Goal: Task Accomplishment & Management: Use online tool/utility

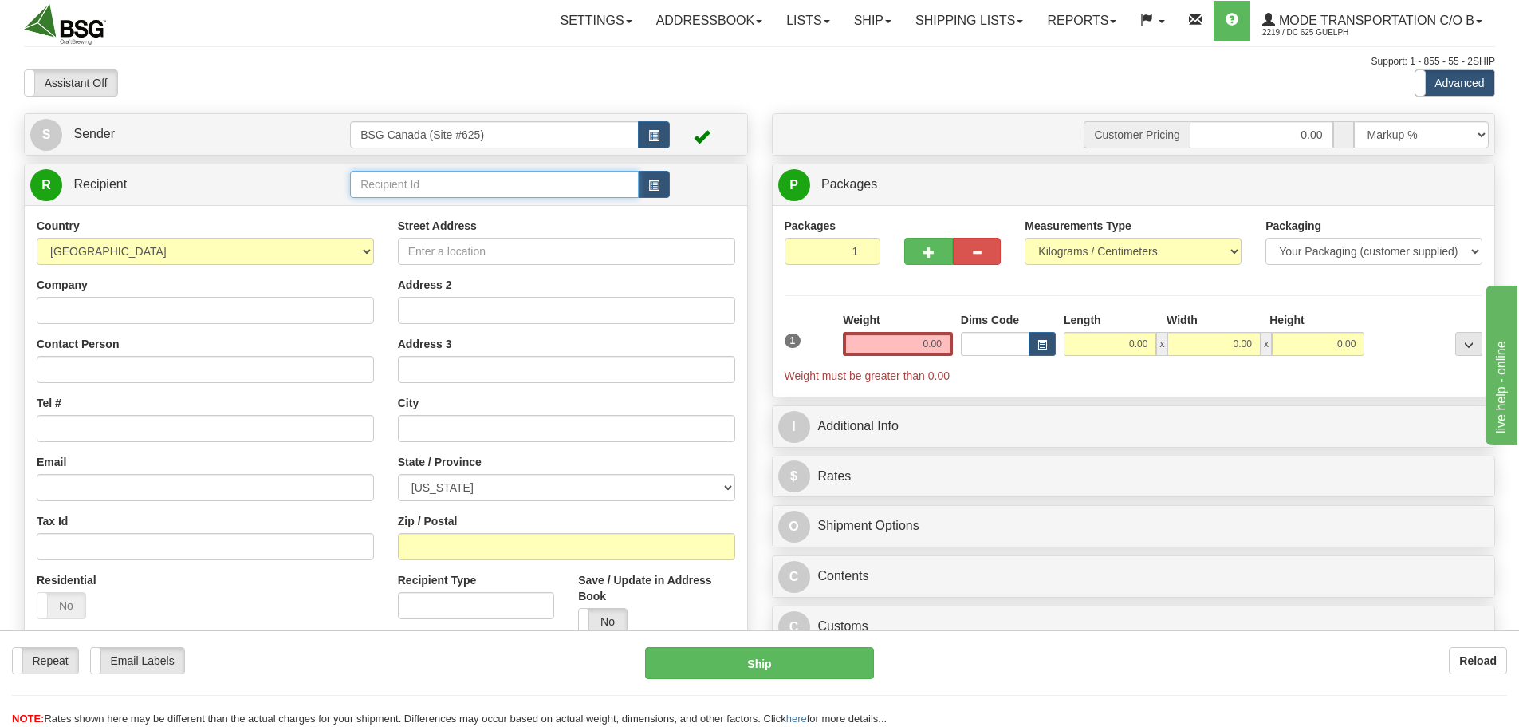
click at [507, 179] on input "text" at bounding box center [494, 184] width 289 height 27
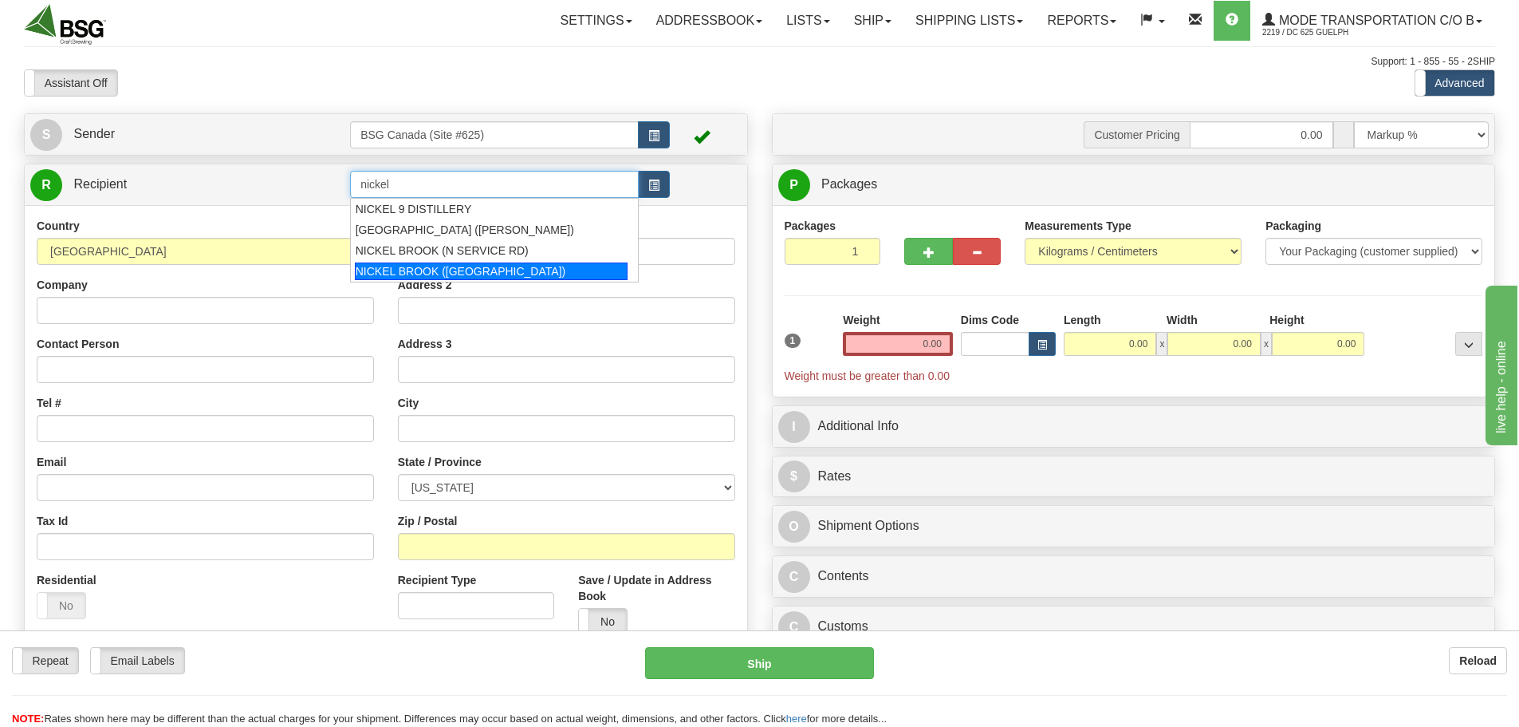
click at [506, 268] on div "NICKEL BROOK ([GEOGRAPHIC_DATA])" at bounding box center [492, 271] width 274 height 18
type input "NICKEL BROOK ([GEOGRAPHIC_DATA])"
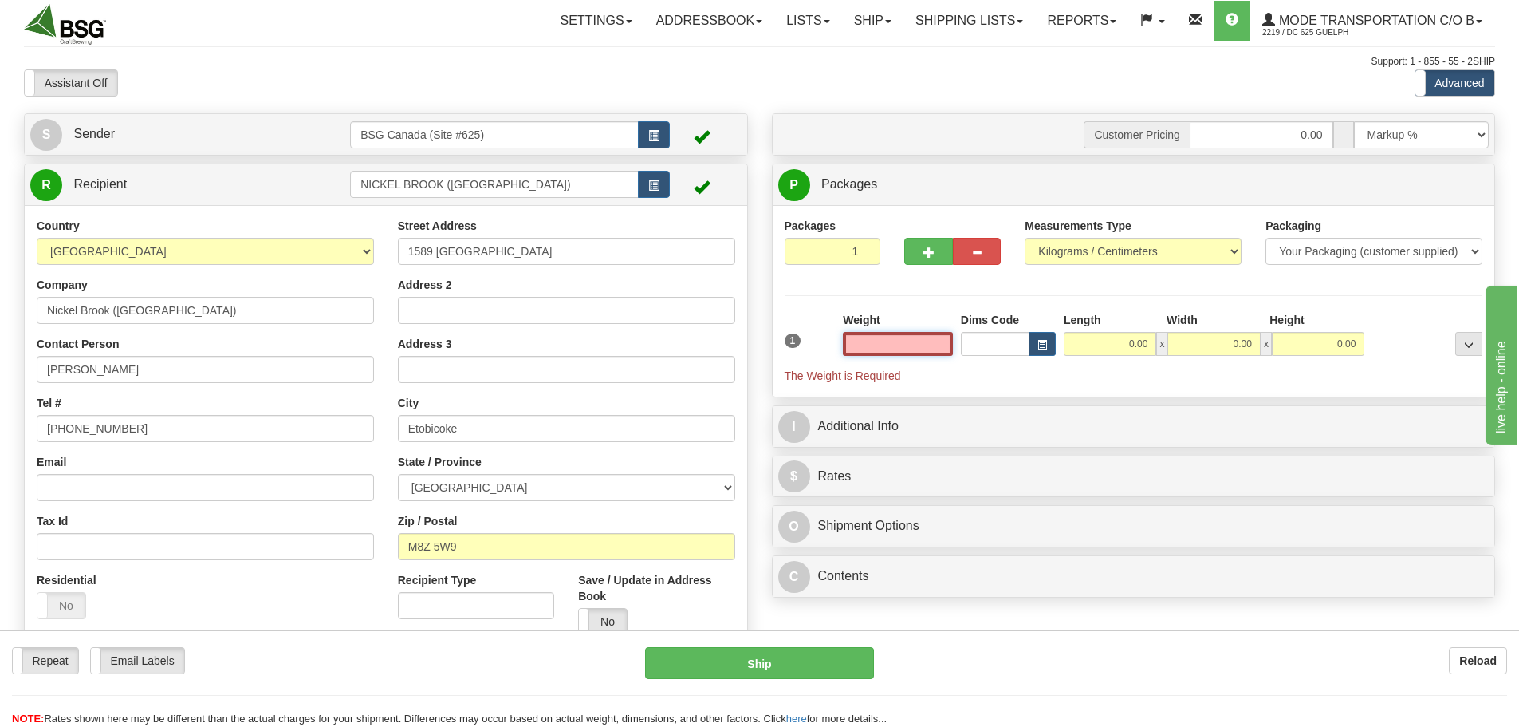
paste input "20.8561"
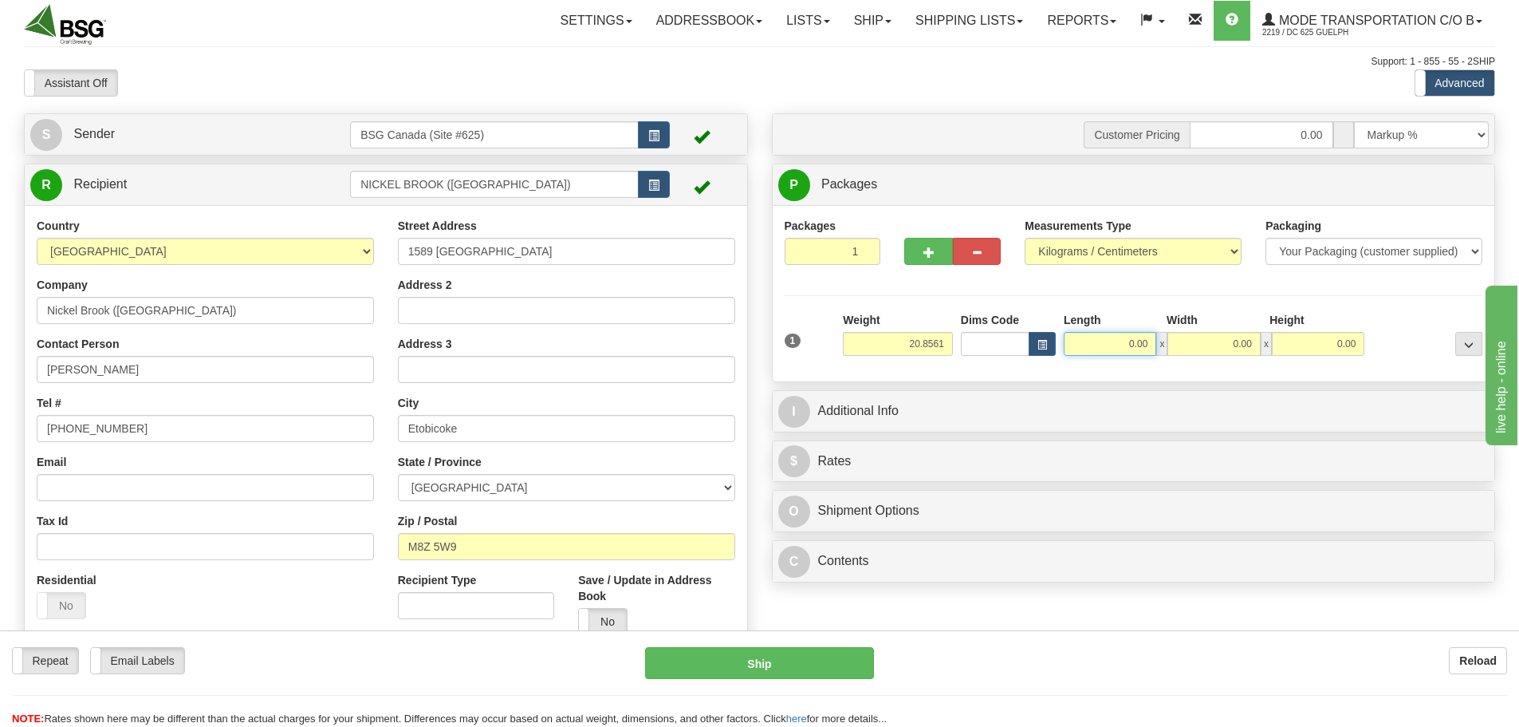
type input "20.86"
click at [1095, 349] on input "0.00" at bounding box center [1110, 344] width 93 height 24
type input "15.00"
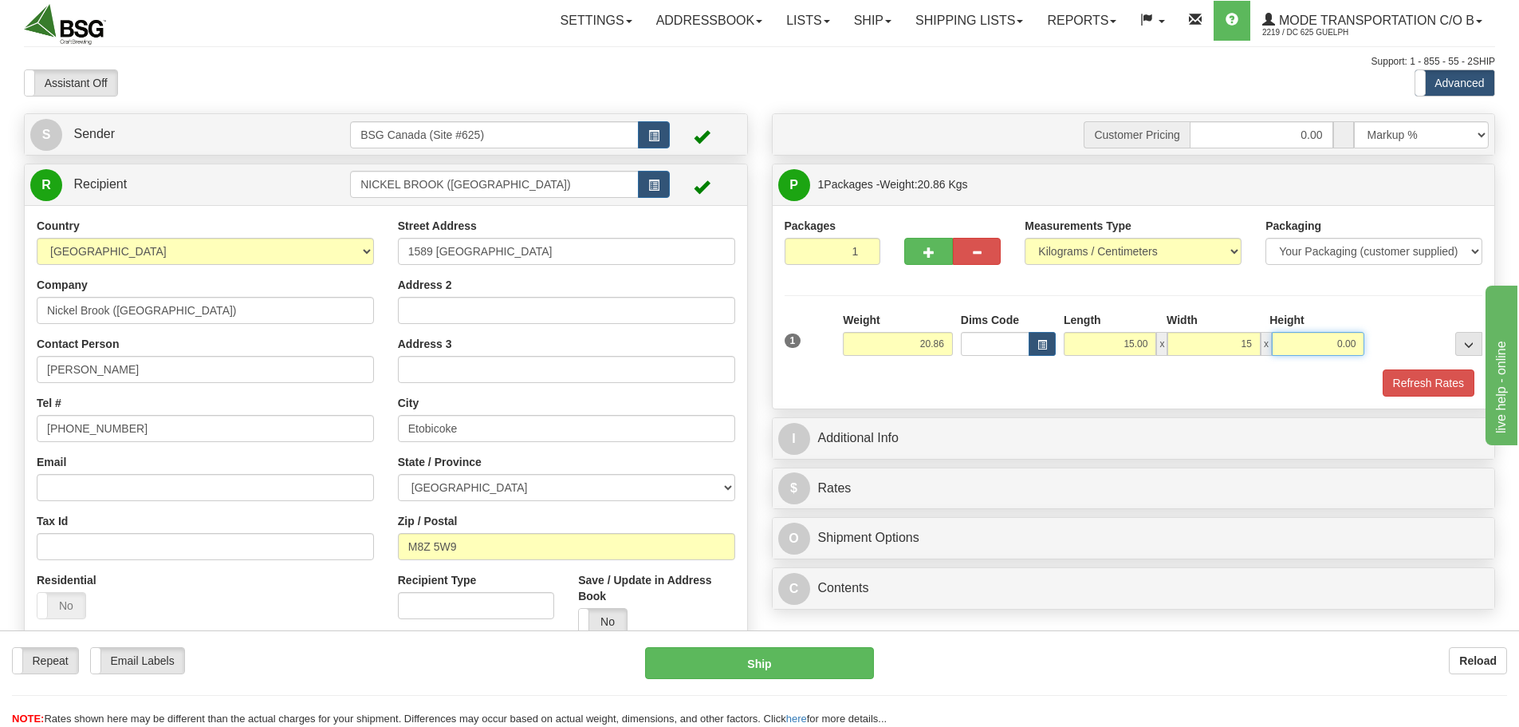
type input "15.00"
click at [1395, 388] on button "Refresh Rates" at bounding box center [1429, 382] width 92 height 27
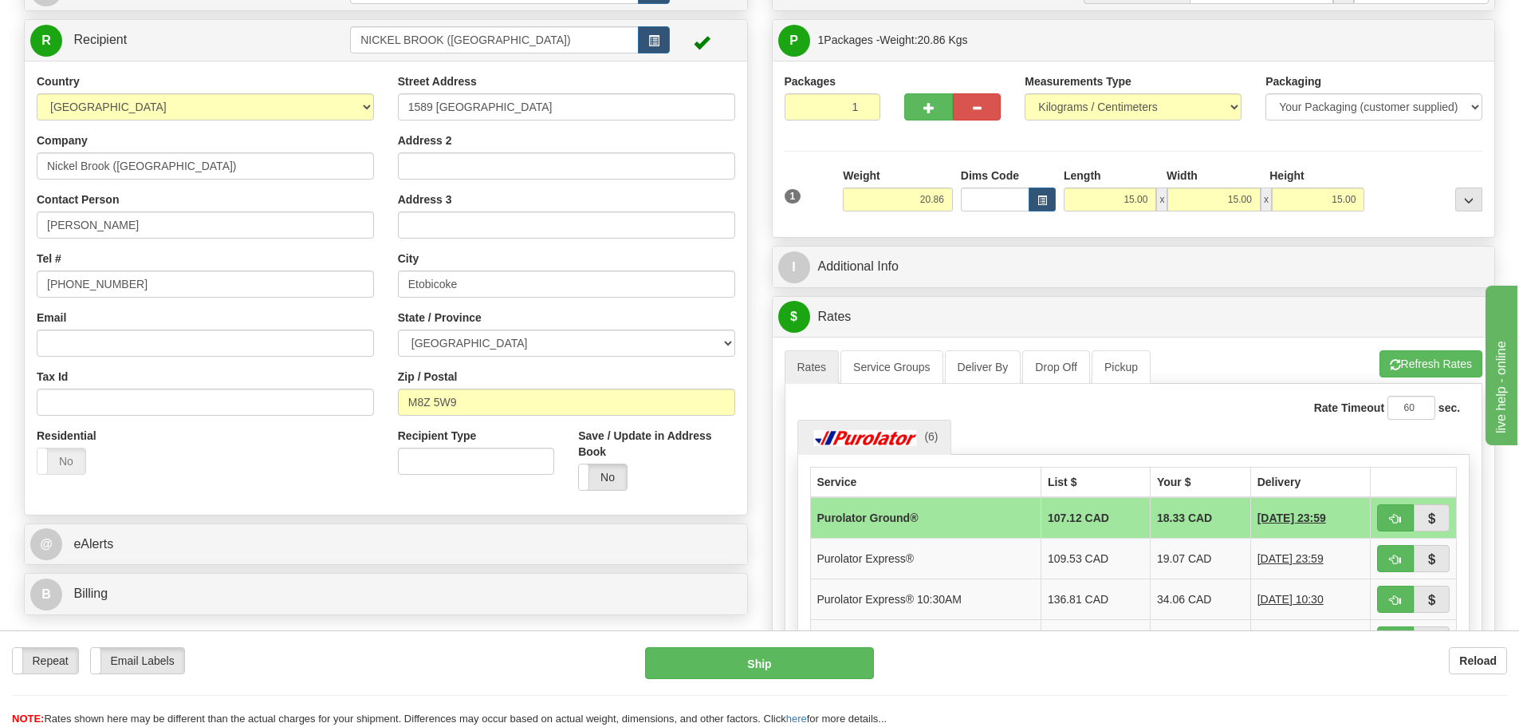
scroll to position [160, 0]
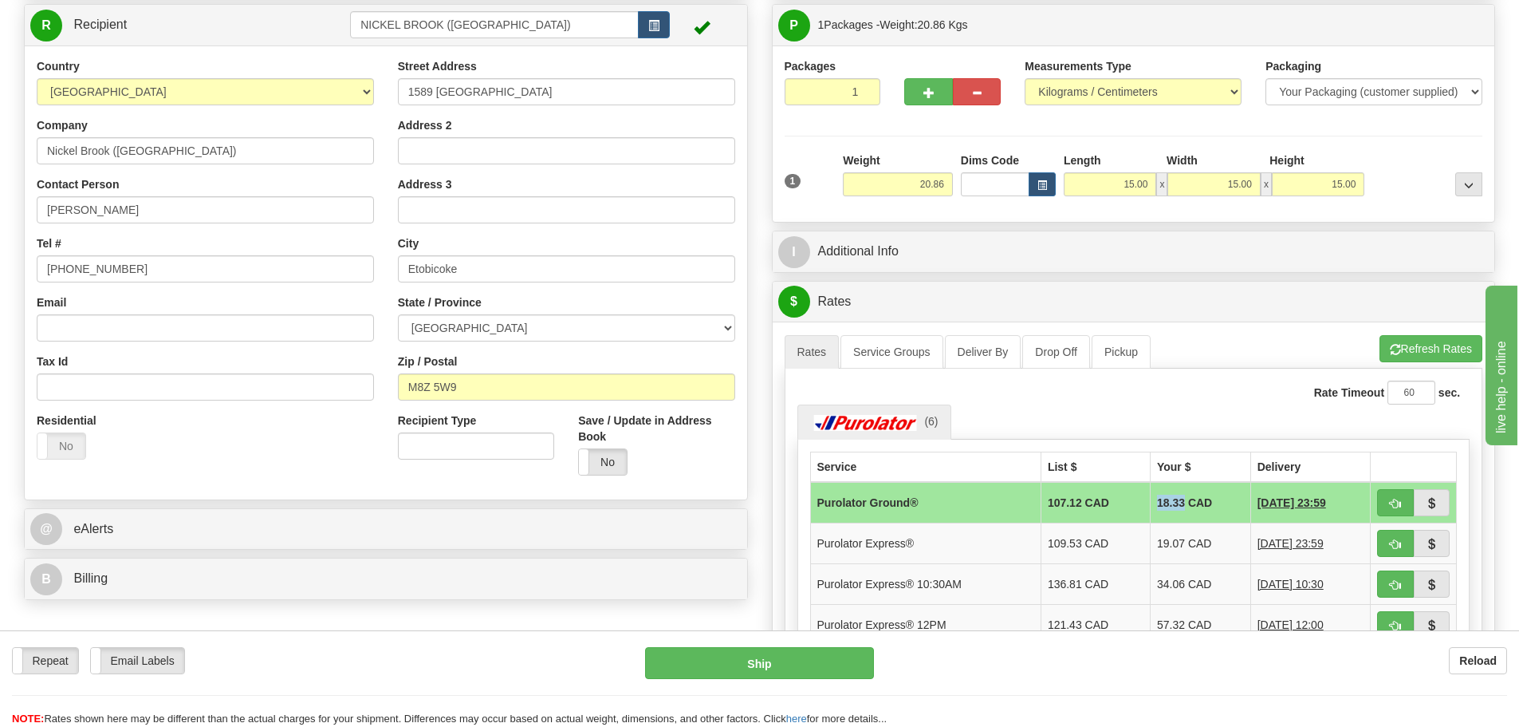
drag, startPoint x: 1144, startPoint y: 504, endPoint x: 1167, endPoint y: 503, distance: 23.1
click at [1167, 503] on td "18.33 CAD" at bounding box center [1200, 502] width 101 height 41
copy td "18.33"
